Goal: Information Seeking & Learning: Understand process/instructions

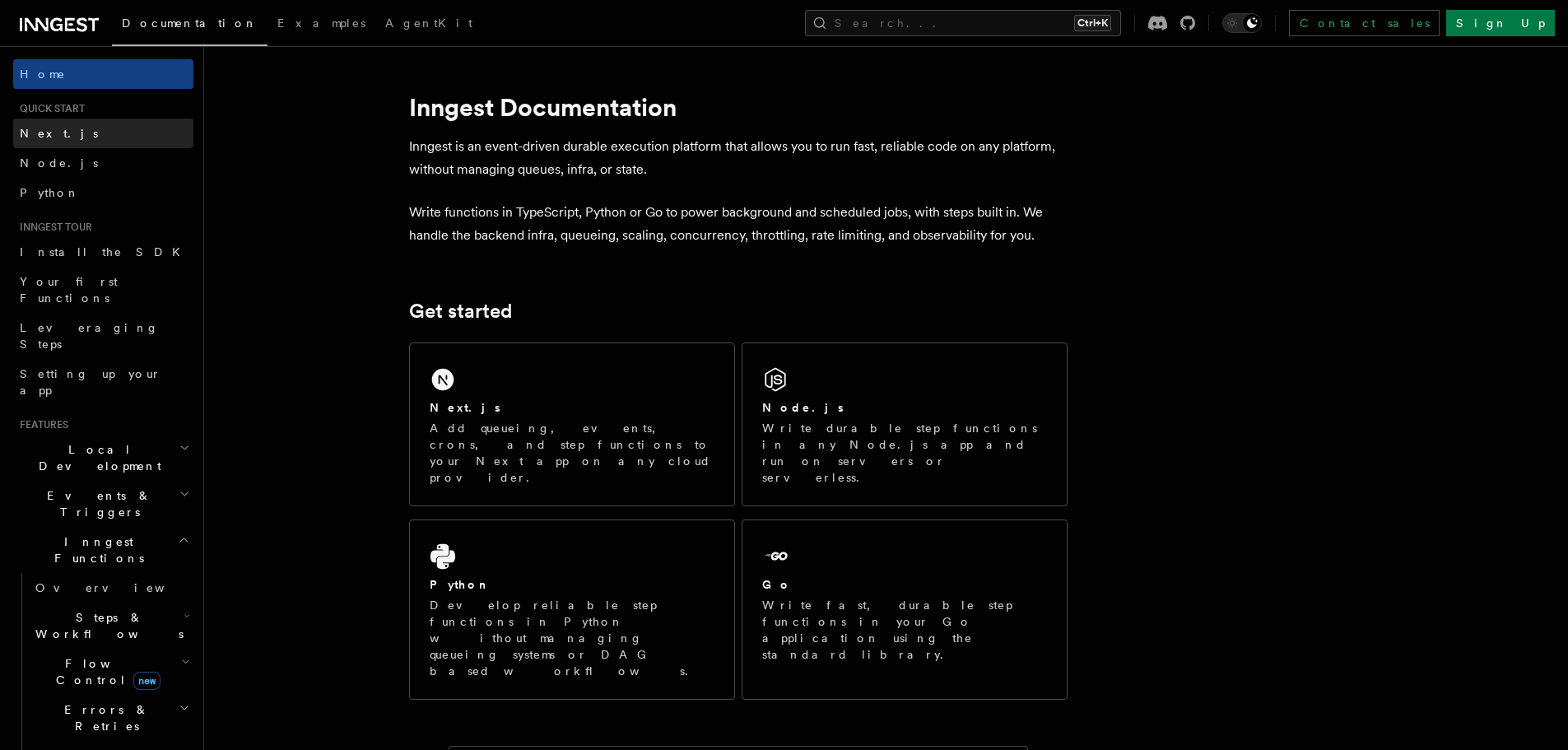
click at [65, 134] on link "Next.js" at bounding box center [103, 133] width 181 height 30
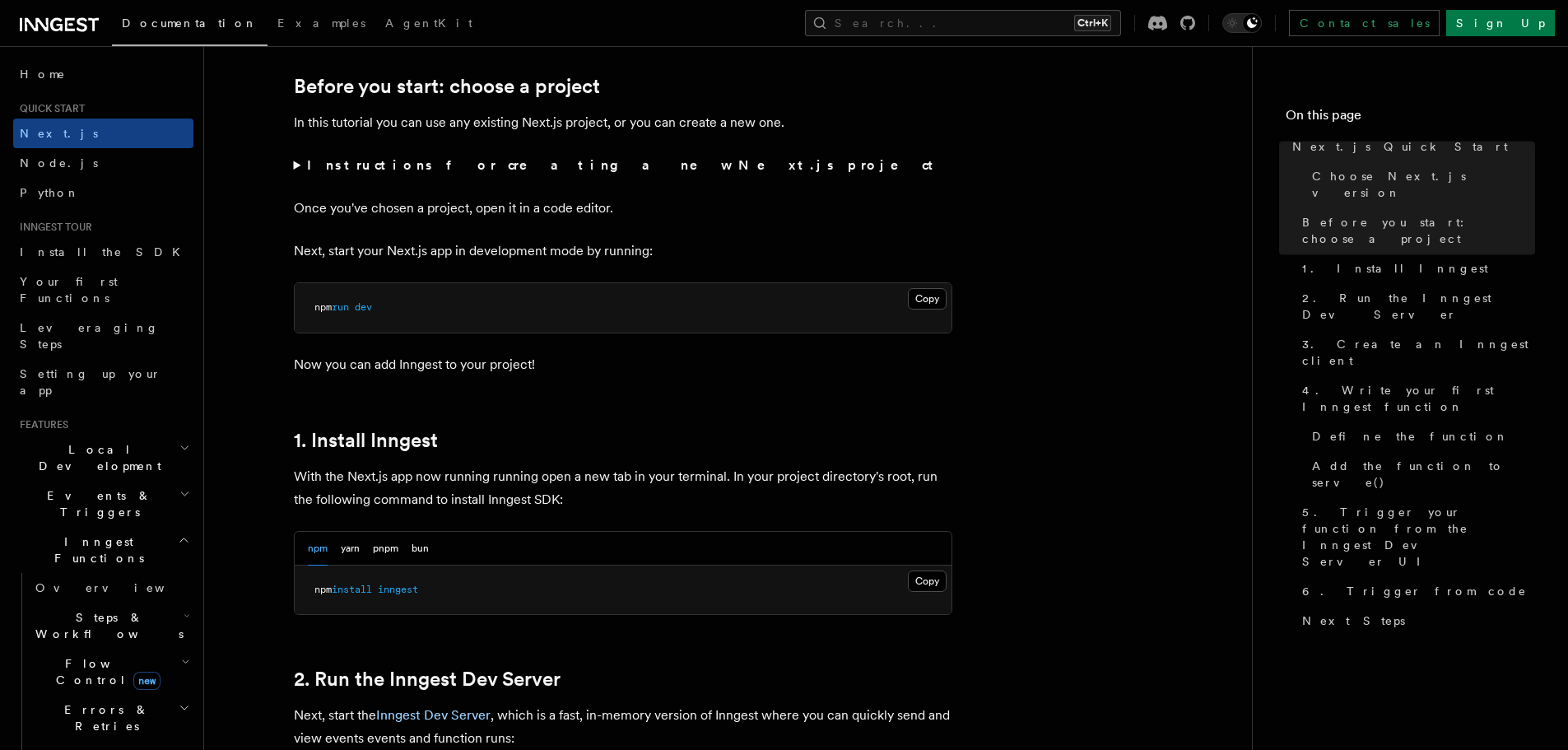
scroll to position [576, 0]
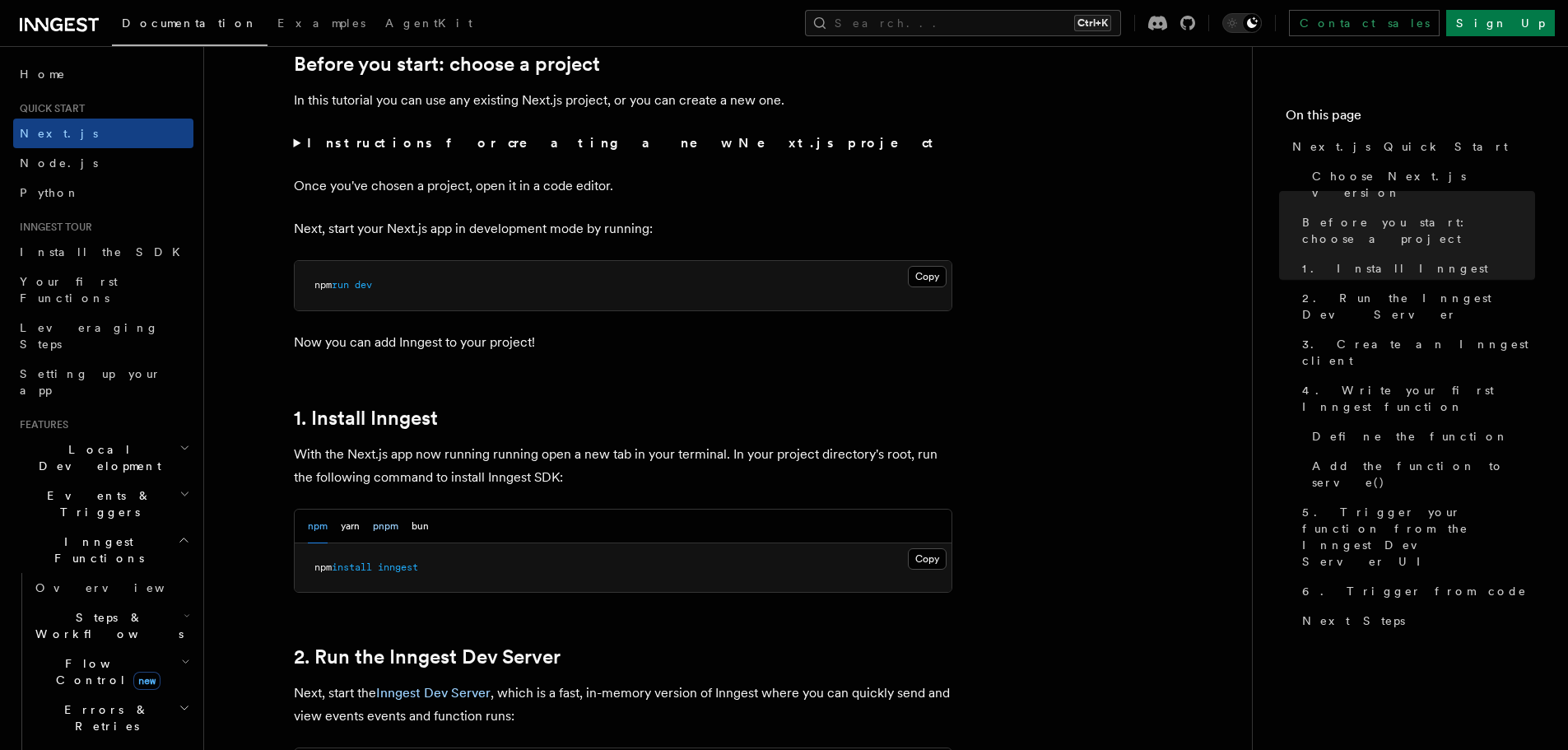
click at [394, 523] on button "pnpm" at bounding box center [385, 527] width 25 height 34
click at [925, 560] on button "Copy Copied" at bounding box center [927, 559] width 39 height 22
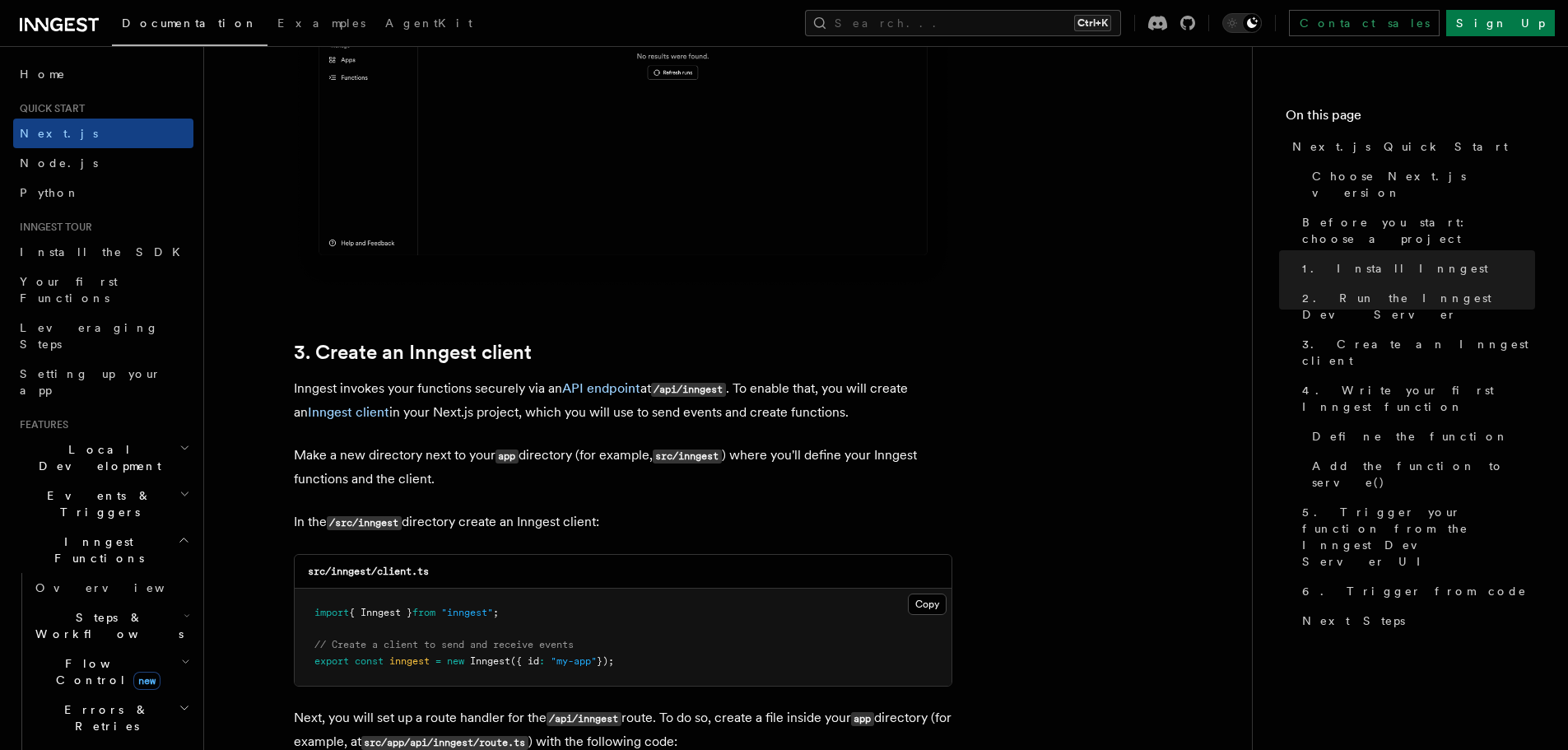
scroll to position [1812, 0]
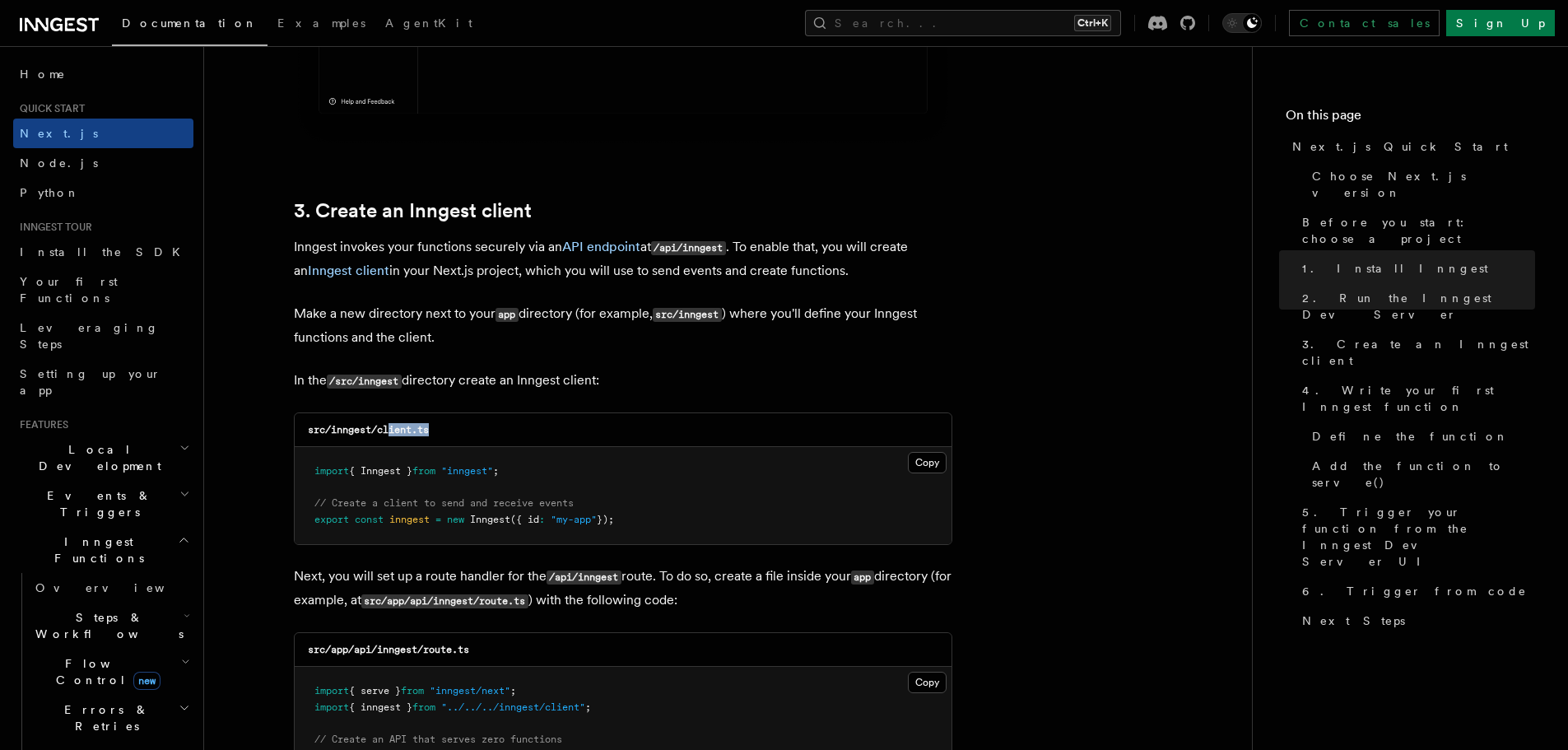
drag, startPoint x: 410, startPoint y: 431, endPoint x: 381, endPoint y: 428, distance: 29.2
click at [385, 428] on div "src/inngest/client.ts" at bounding box center [623, 430] width 657 height 34
drag, startPoint x: 403, startPoint y: 432, endPoint x: 468, endPoint y: 428, distance: 65.1
click at [468, 428] on div "src/inngest/client.ts" at bounding box center [623, 430] width 657 height 34
drag, startPoint x: 403, startPoint y: 432, endPoint x: 377, endPoint y: 432, distance: 26.0
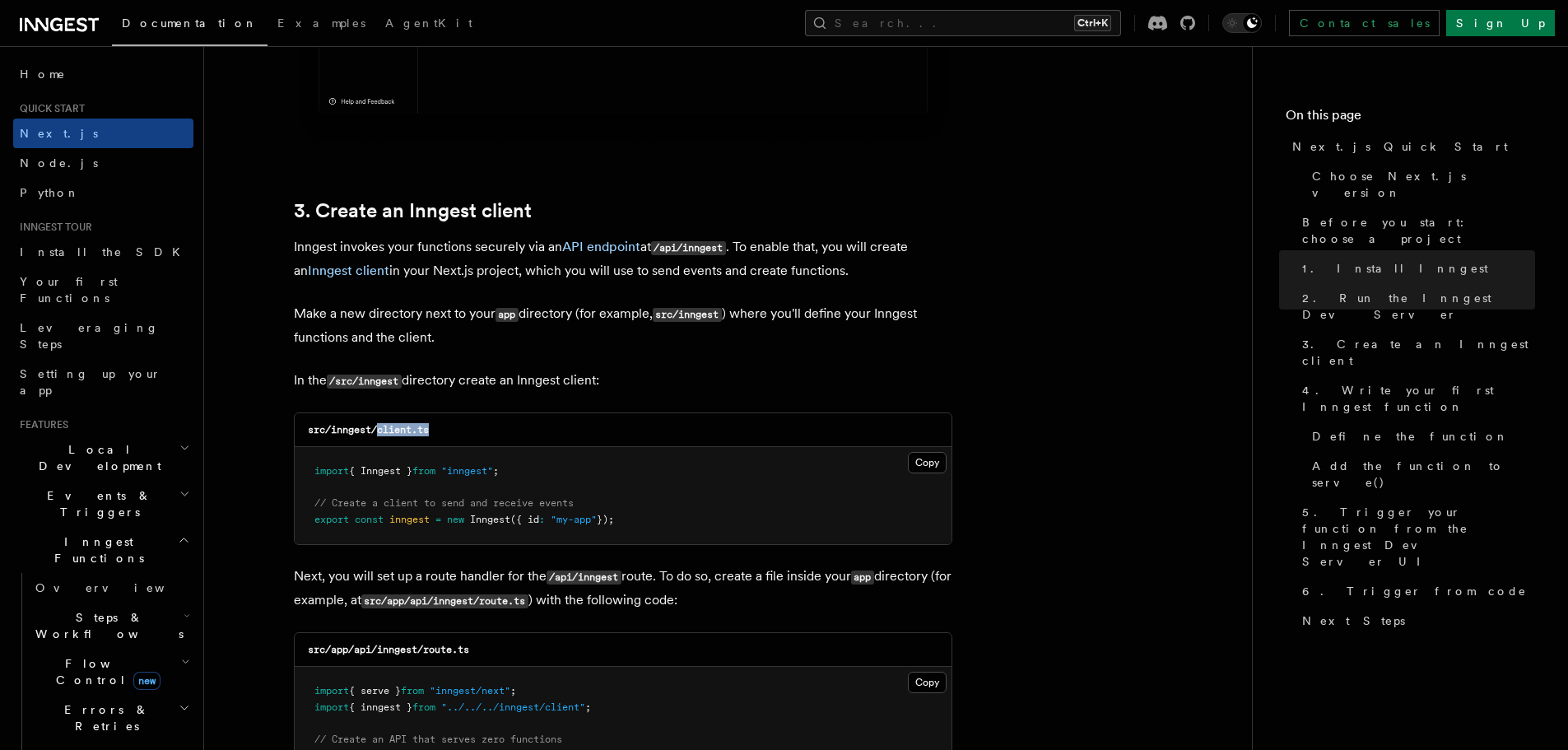
click at [377, 432] on div "src/inngest/client.ts" at bounding box center [623, 430] width 657 height 34
click at [377, 432] on code "src/inngest/client.ts" at bounding box center [367, 429] width 121 height 11
drag, startPoint x: 444, startPoint y: 432, endPoint x: 379, endPoint y: 433, distance: 65.0
click at [379, 433] on div "src/inngest/client.ts" at bounding box center [623, 430] width 657 height 34
copy code "client.ts"
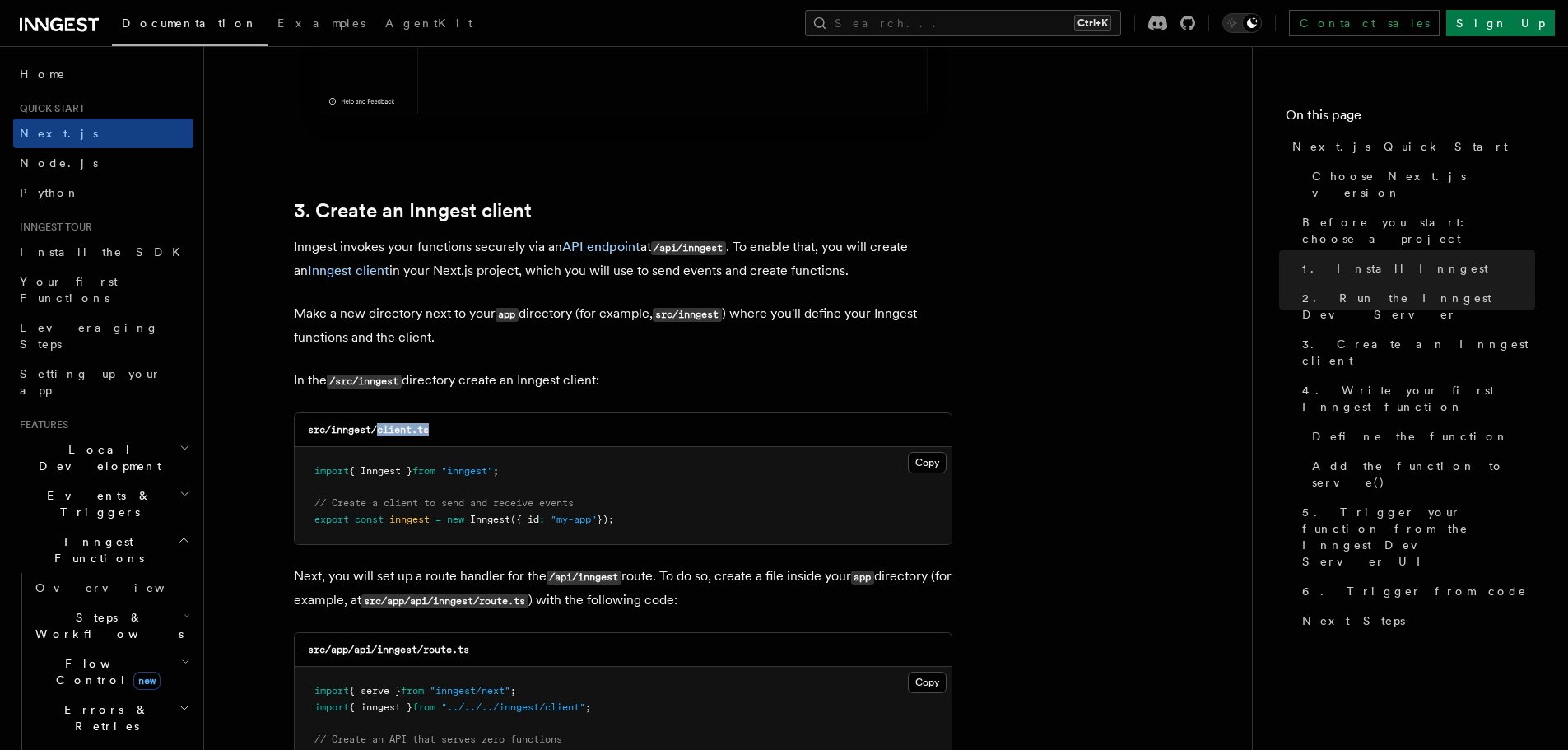
drag, startPoint x: 649, startPoint y: 515, endPoint x: 314, endPoint y: 465, distance: 338.7
click at [314, 465] on pre "import { Inngest } from "inngest" ; // Create a client to send and receive even…" at bounding box center [623, 496] width 657 height 97
copy code "import { Inngest } from "inngest" ; // Create a client to send and receive even…"
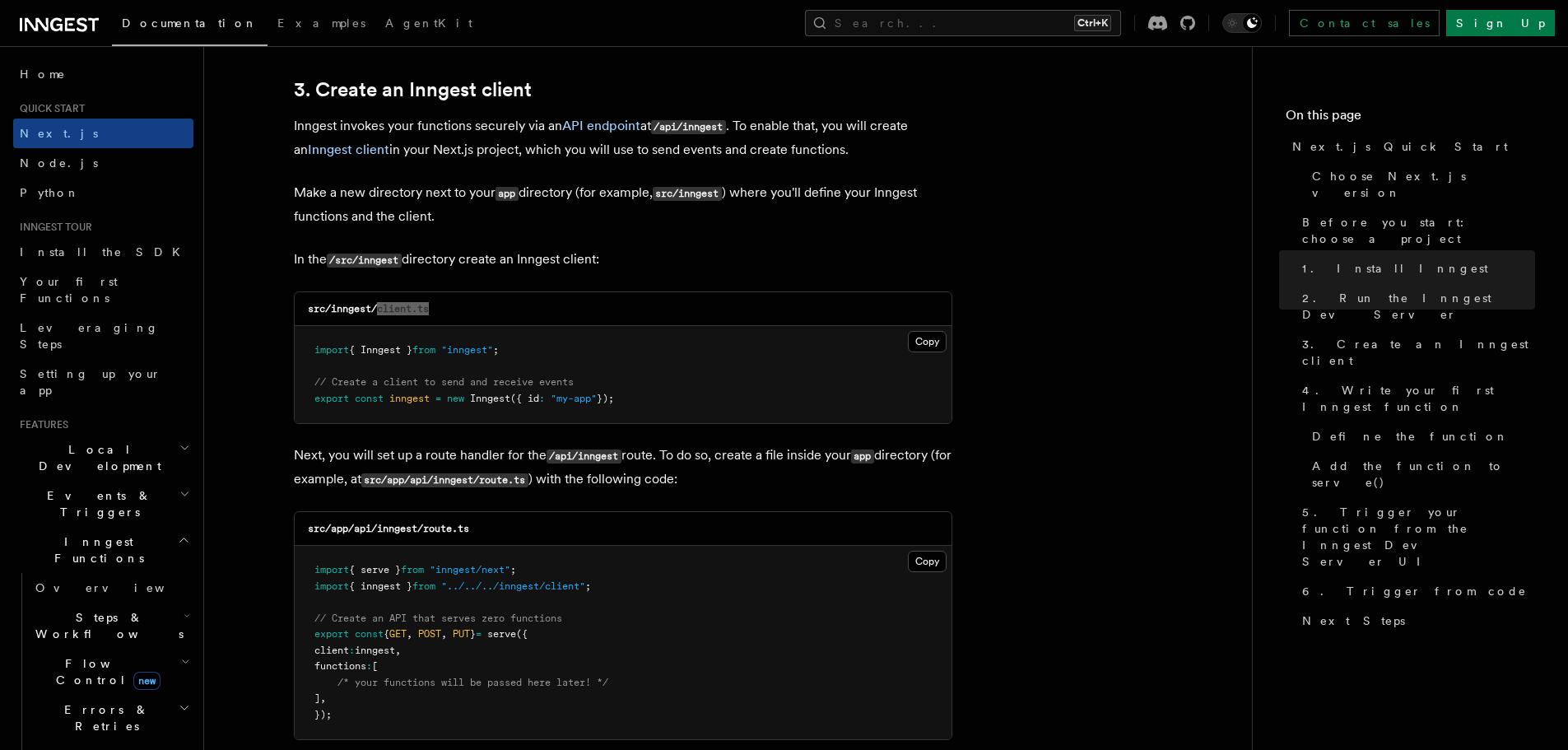
scroll to position [2141, 0]
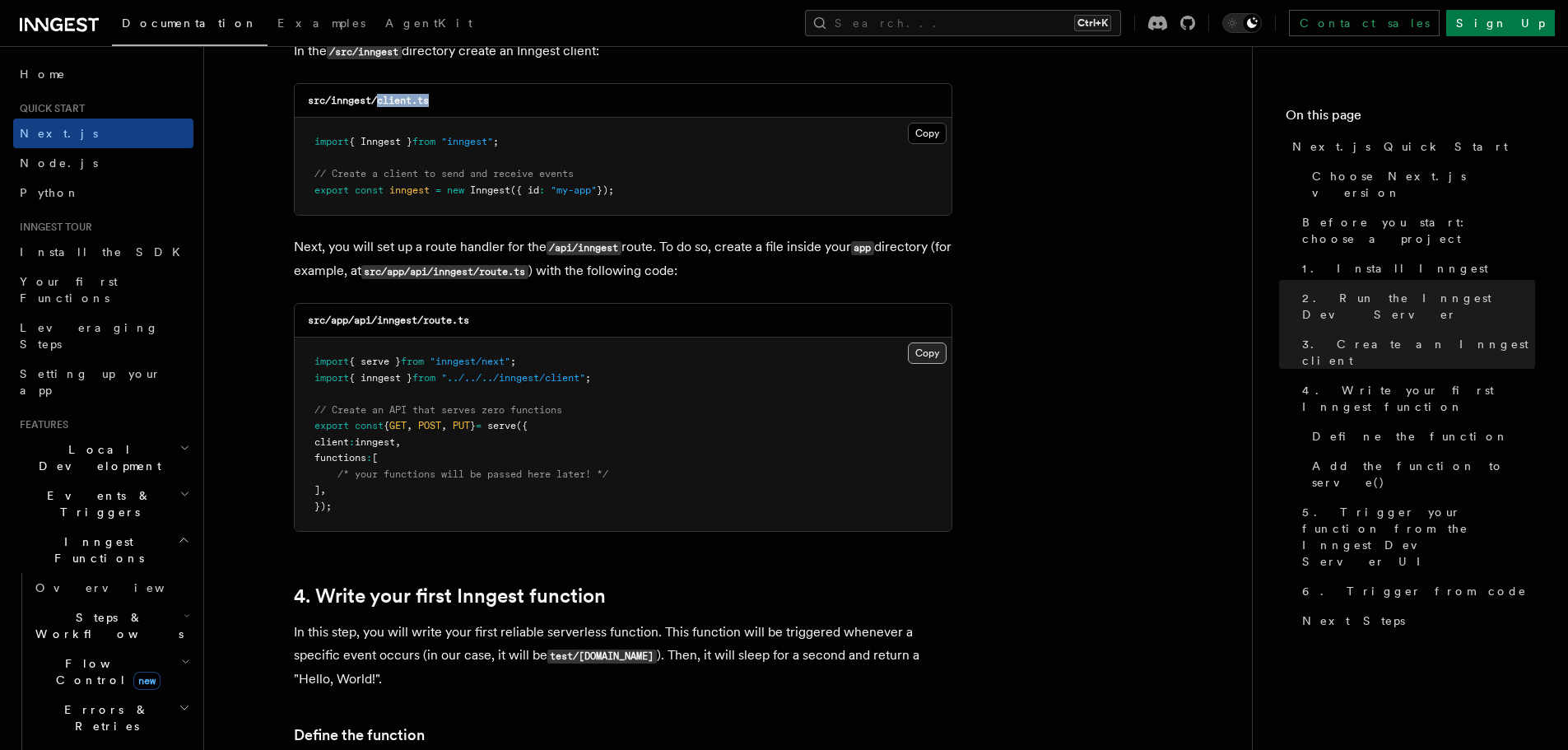
click at [923, 354] on button "Copy Copied" at bounding box center [927, 353] width 39 height 22
